Goal: Task Accomplishment & Management: Manage account settings

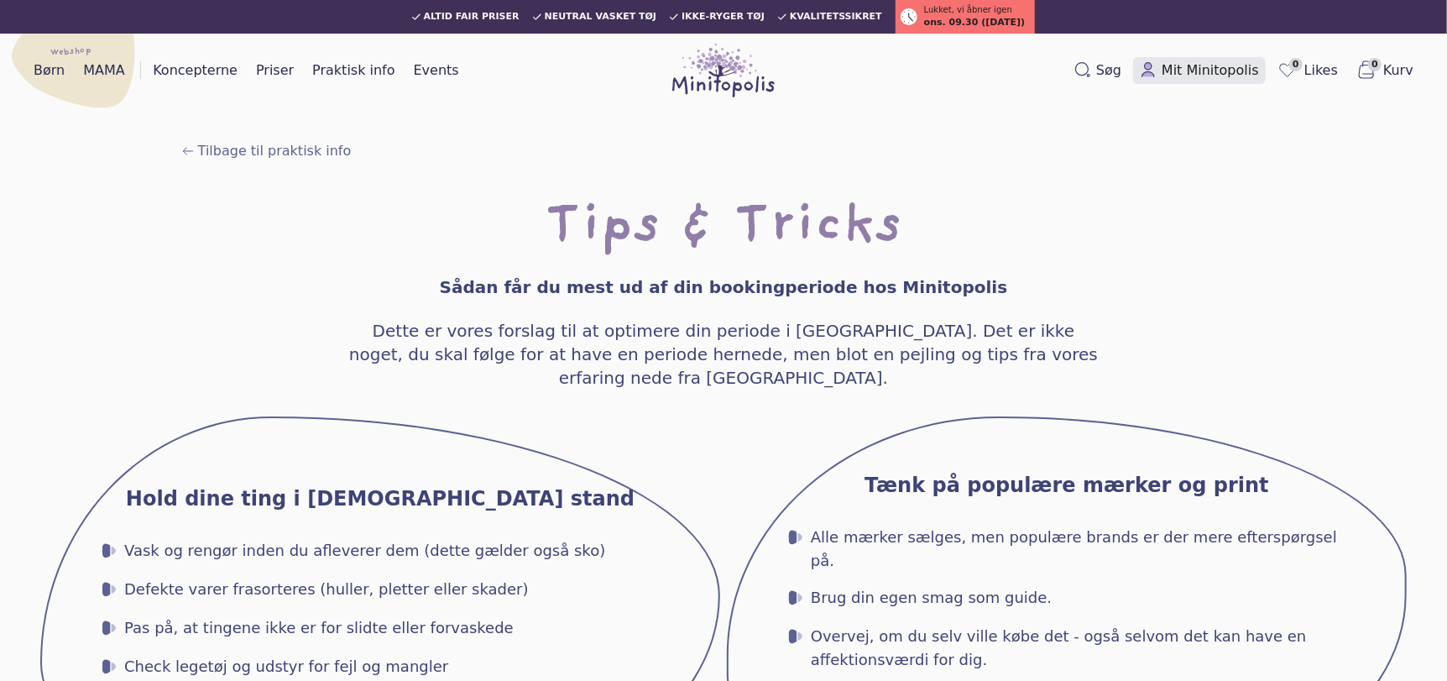
click at [1191, 63] on span "Mit Minitopolis" at bounding box center [1210, 70] width 97 height 20
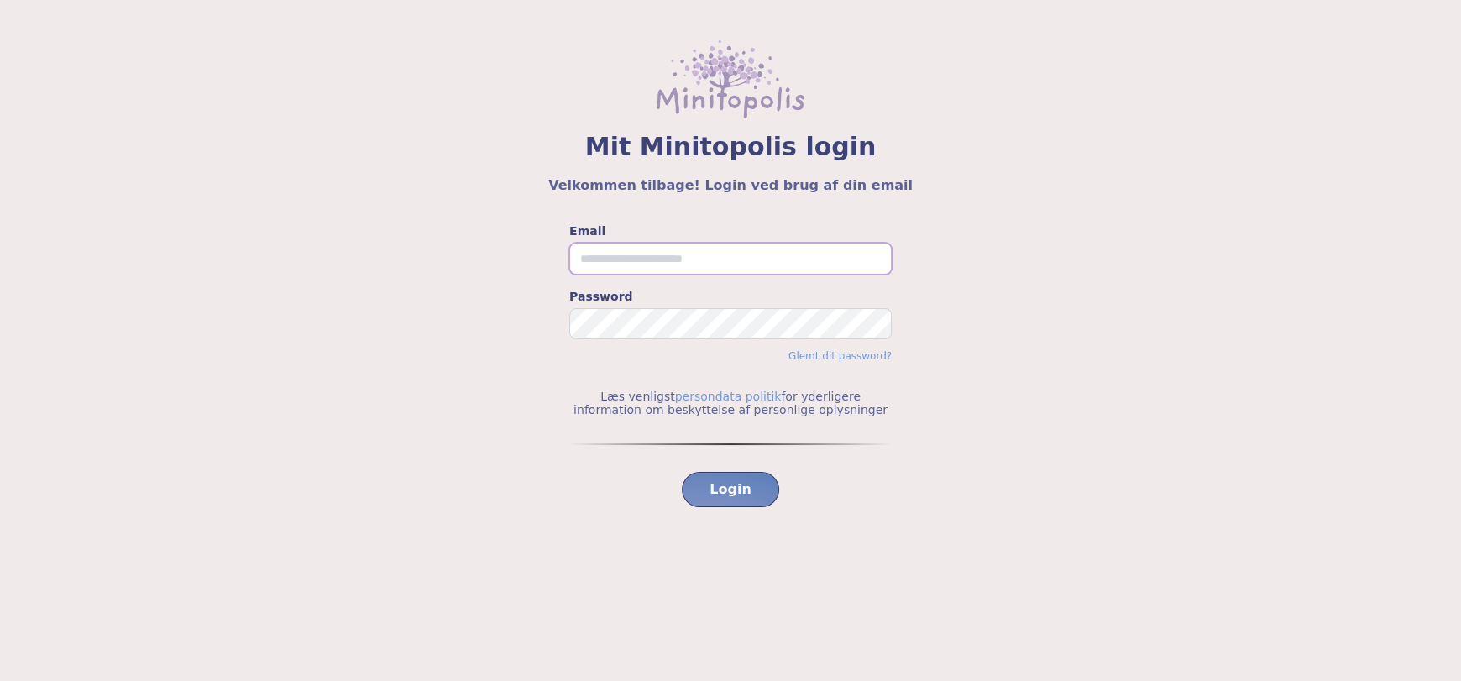
click at [701, 259] on input "Email" at bounding box center [730, 259] width 322 height 32
type input "**********"
click at [735, 495] on span "Login" at bounding box center [730, 489] width 42 height 20
